Goal: Task Accomplishment & Management: Manage account settings

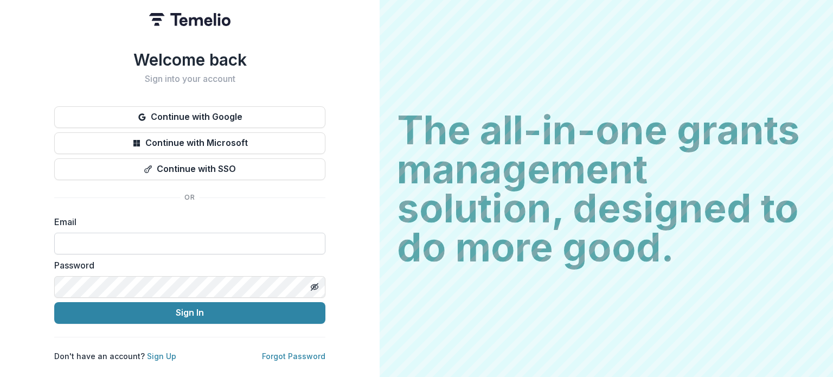
click at [98, 238] on input at bounding box center [189, 244] width 271 height 22
type input "**********"
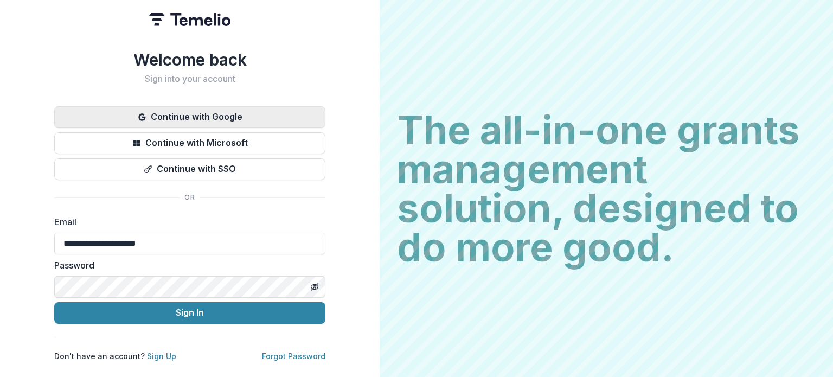
click at [214, 112] on button "Continue with Google" at bounding box center [189, 117] width 271 height 22
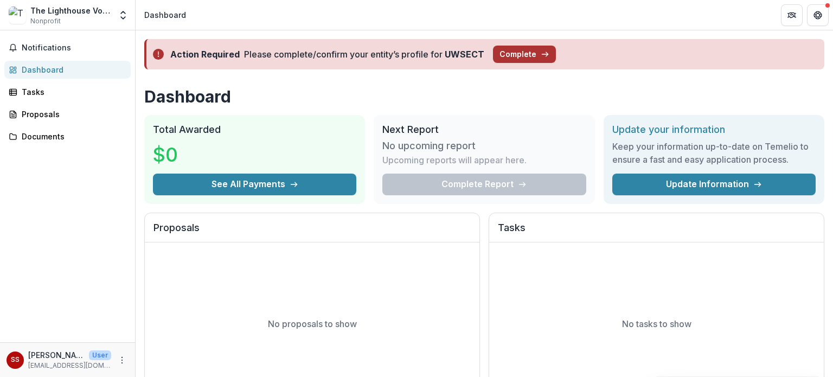
click at [525, 57] on button "Complete" at bounding box center [524, 54] width 63 height 17
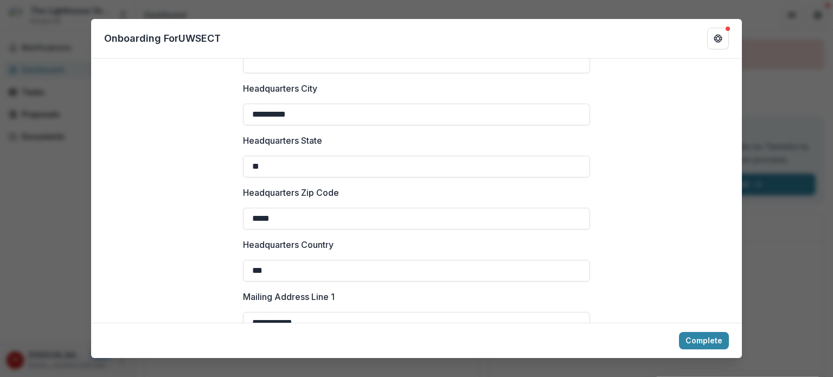
scroll to position [778, 0]
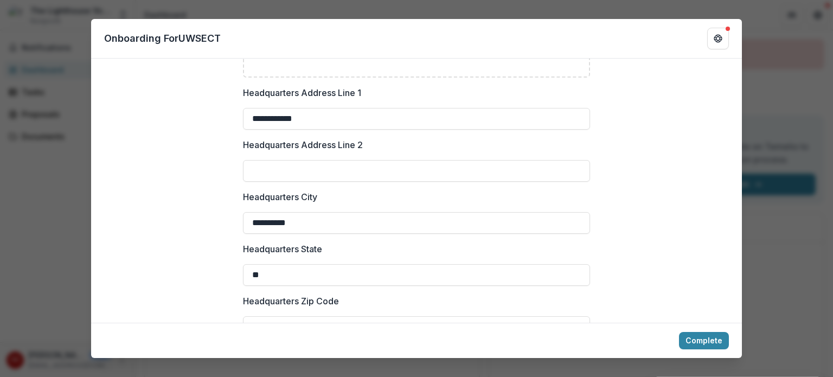
click at [777, 231] on div "**********" at bounding box center [416, 188] width 833 height 377
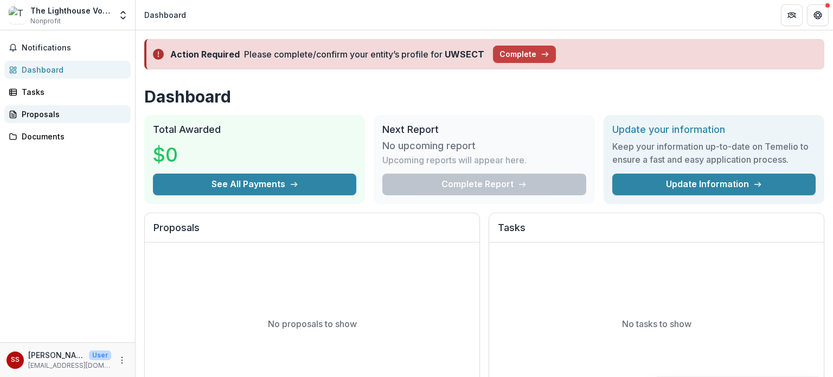
click at [52, 110] on div "Proposals" at bounding box center [72, 113] width 100 height 11
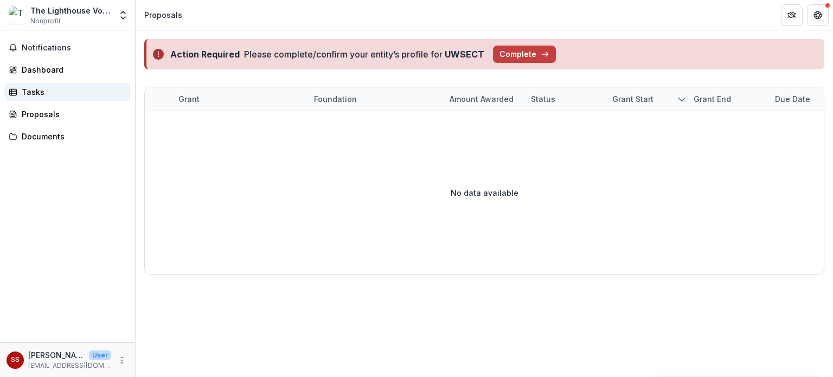
click at [44, 93] on div "Tasks" at bounding box center [72, 91] width 100 height 11
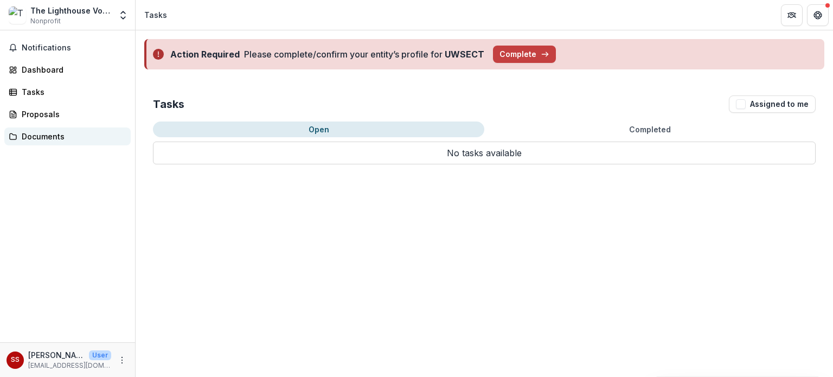
click at [47, 134] on div "Documents" at bounding box center [72, 136] width 100 height 11
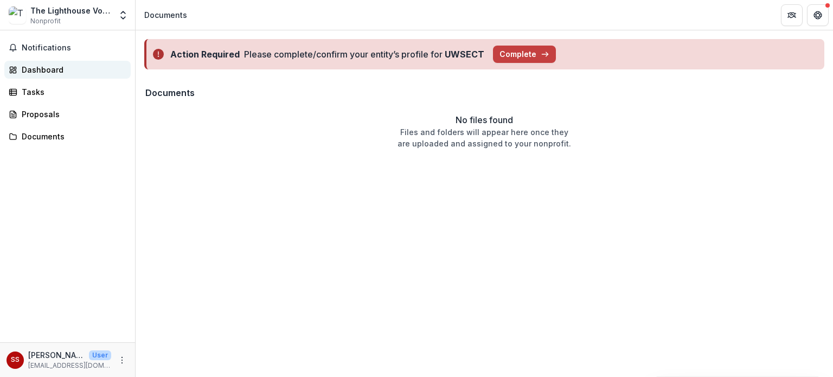
click at [38, 66] on div "Dashboard" at bounding box center [72, 69] width 100 height 11
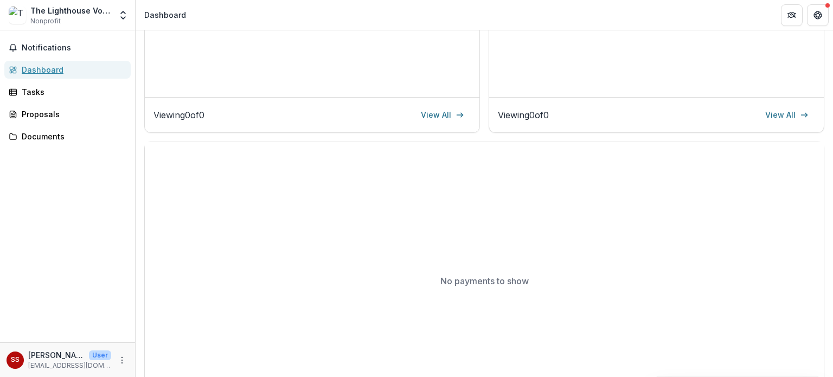
scroll to position [358, 0]
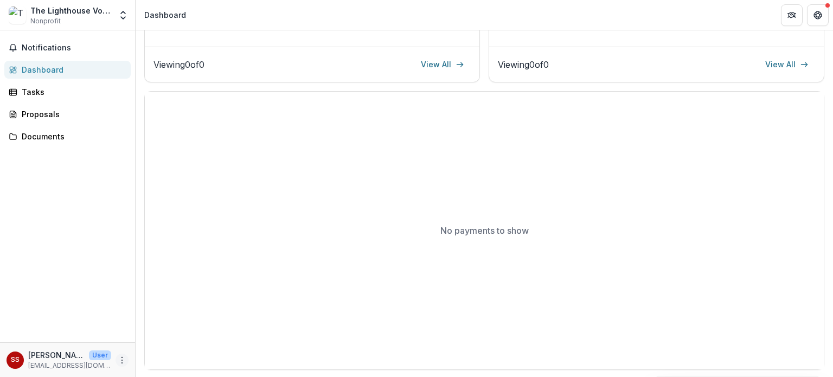
click at [124, 357] on icon "More" at bounding box center [122, 360] width 9 height 9
click at [246, 191] on div "No payments to show" at bounding box center [484, 231] width 679 height 278
click at [123, 18] on polyline "Open entity switcher" at bounding box center [123, 18] width 4 height 2
click at [44, 41] on link "Team Settings" at bounding box center [68, 42] width 130 height 18
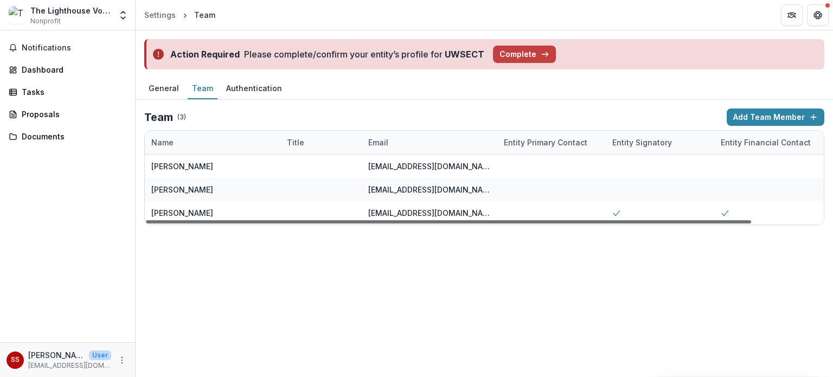
drag, startPoint x: 630, startPoint y: 219, endPoint x: 505, endPoint y: 217, distance: 125.2
click at [505, 220] on div at bounding box center [448, 221] width 605 height 3
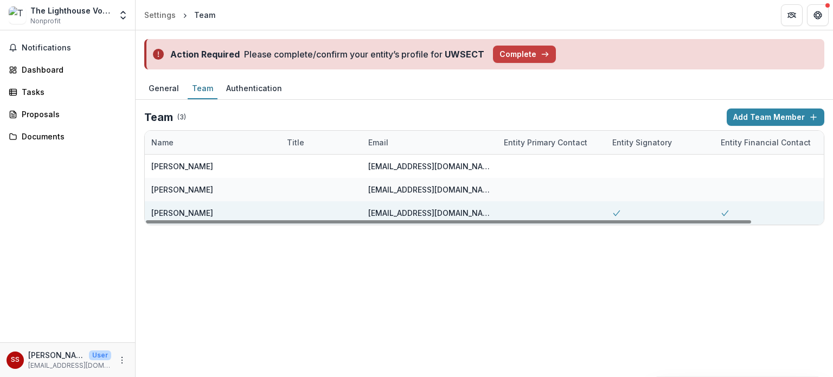
click at [615, 214] on polyline at bounding box center [616, 212] width 6 height 5
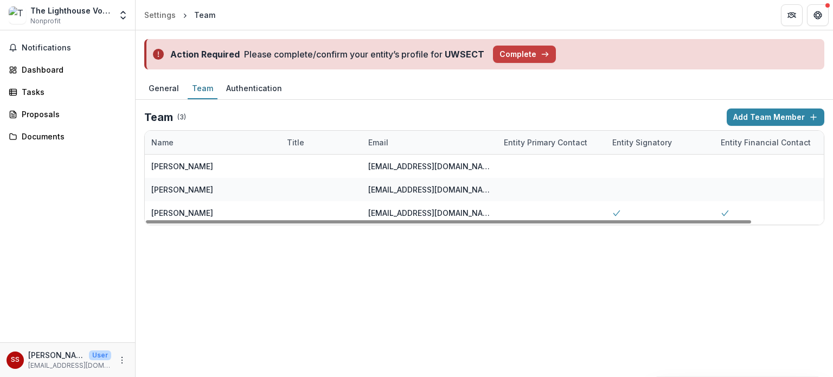
click at [634, 137] on div "Entity Signatory" at bounding box center [641, 142] width 73 height 11
click at [26, 69] on div "Dashboard" at bounding box center [72, 69] width 100 height 11
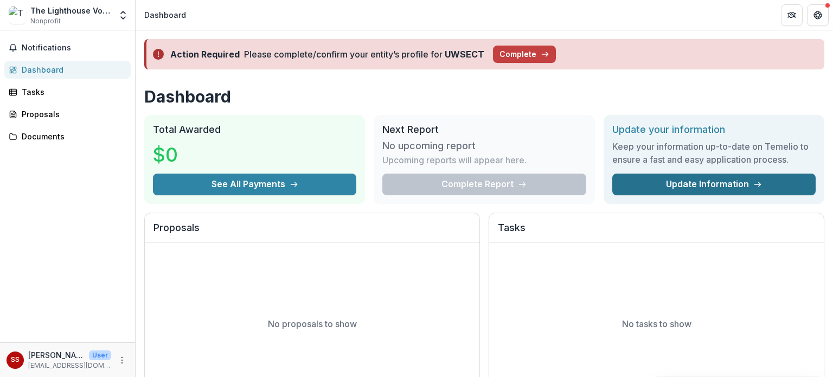
click at [728, 182] on link "Update Information" at bounding box center [713, 184] width 203 height 22
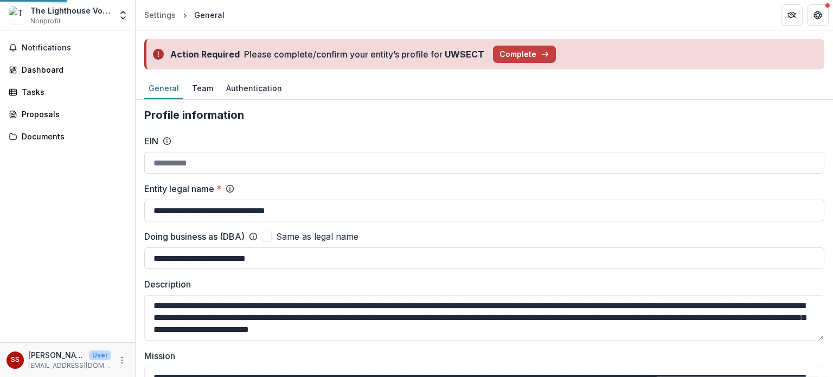
type input "**********"
click at [238, 91] on div "Authentication" at bounding box center [254, 88] width 65 height 16
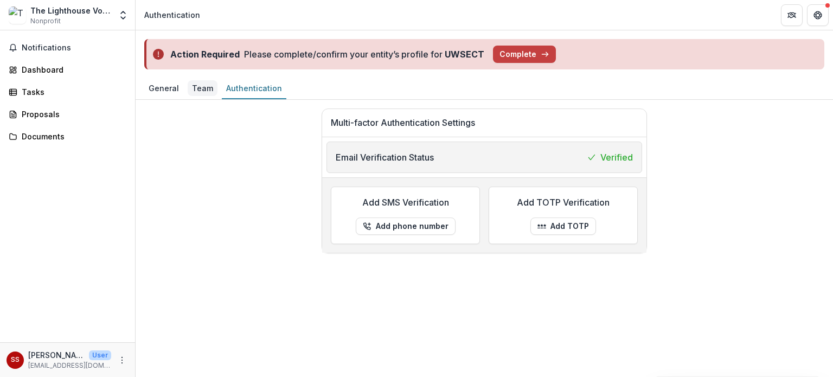
click at [204, 88] on div "Team" at bounding box center [203, 88] width 30 height 16
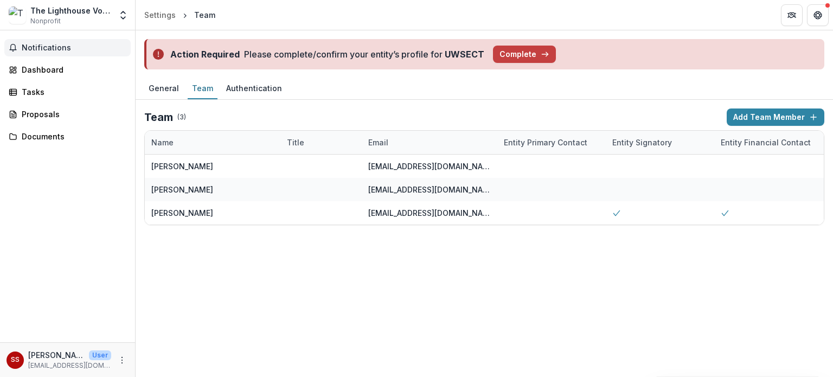
click at [49, 49] on span "Notifications" at bounding box center [74, 47] width 105 height 9
